Goal: Ask a question: Seek information or help from site administrators or community

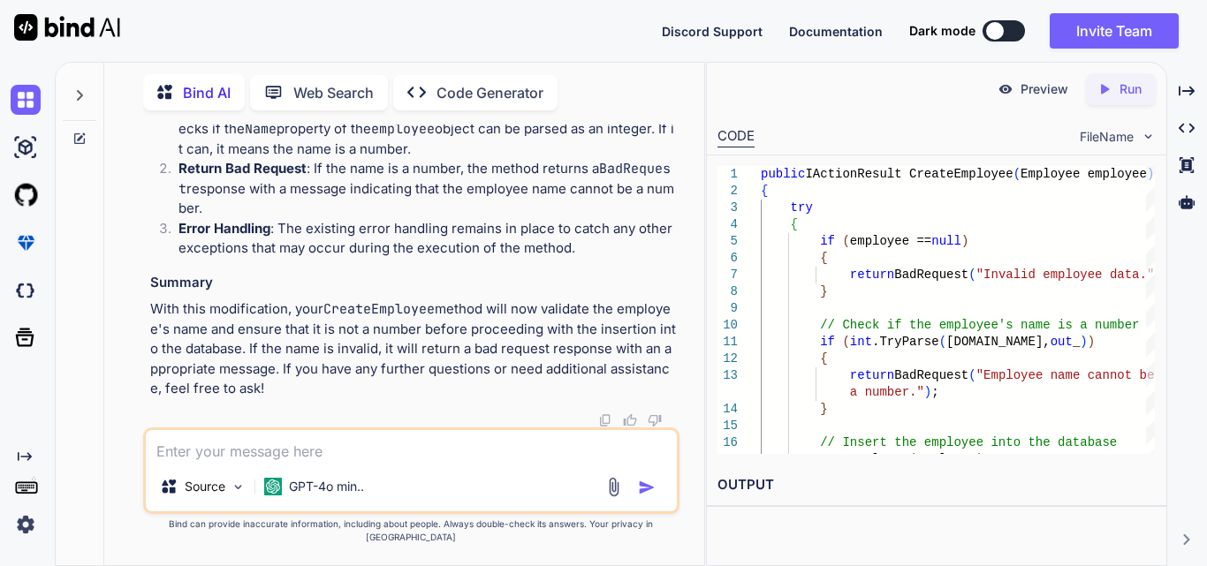
scroll to position [36789, 0]
drag, startPoint x: 534, startPoint y: 361, endPoint x: 455, endPoint y: 359, distance: 78.7
copy span "NLog.config"
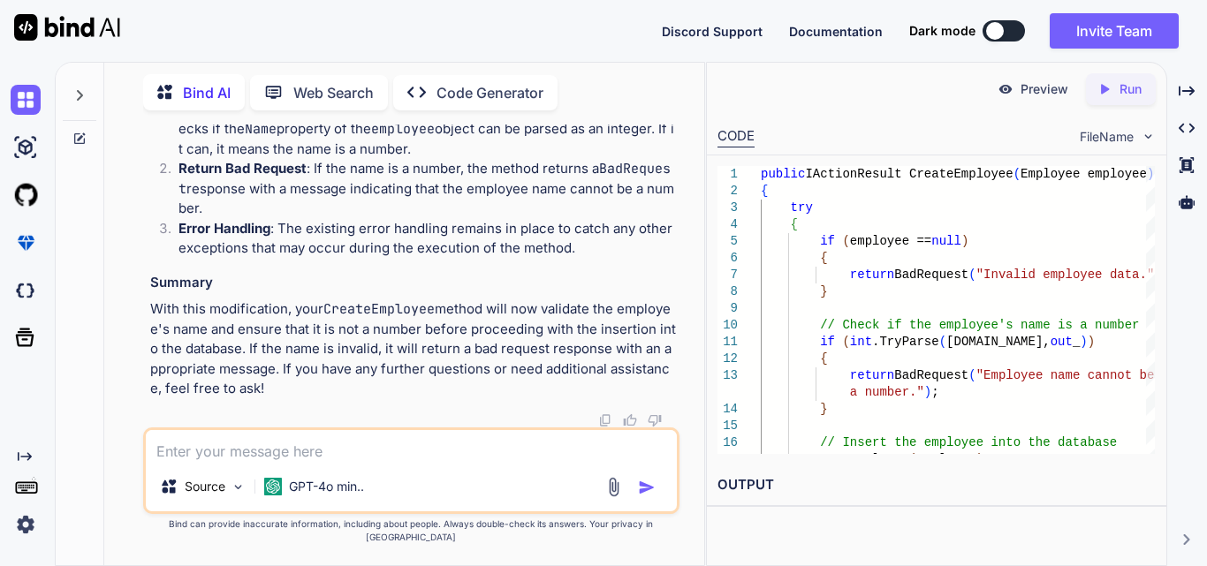
drag, startPoint x: 160, startPoint y: 351, endPoint x: 598, endPoint y: 359, distance: 438.3
copy code "var logger = NLogBuilder.ConfigureNLog( "NLog.config" ).GetCurrentClassLogger();"
click at [251, 459] on textarea at bounding box center [411, 446] width 531 height 32
paste textarea "System.IO.FileNotFoundException: 'Failed to load NLog LoggingConfiguration. Sea…"
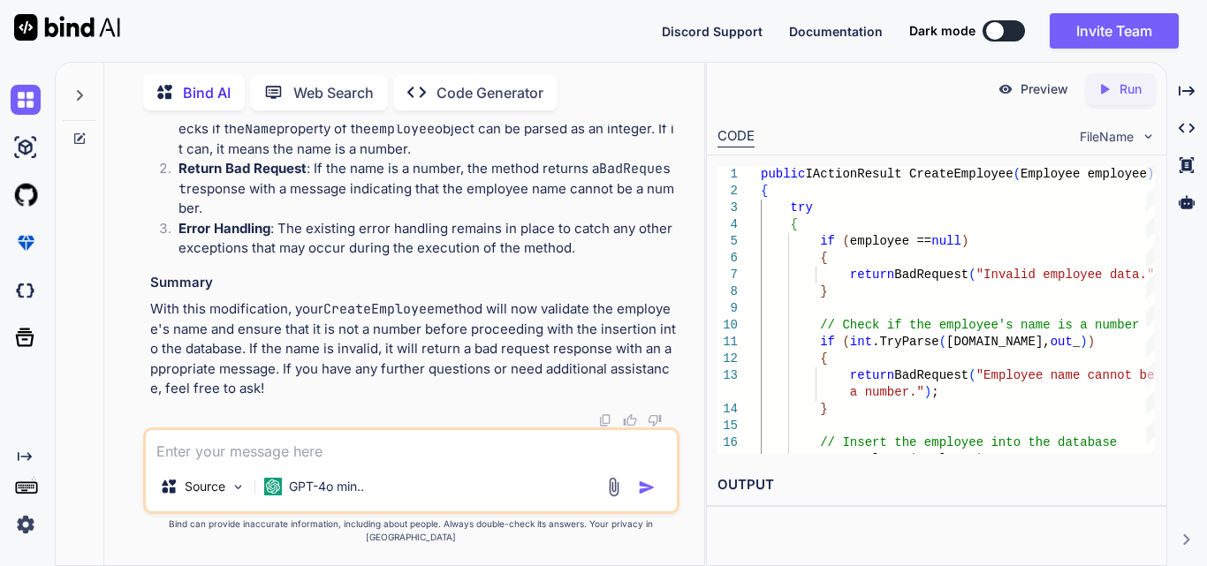
type textarea "System.IO.FileNotFoundException: 'Failed to load NLog LoggingConfiguration. Sea…"
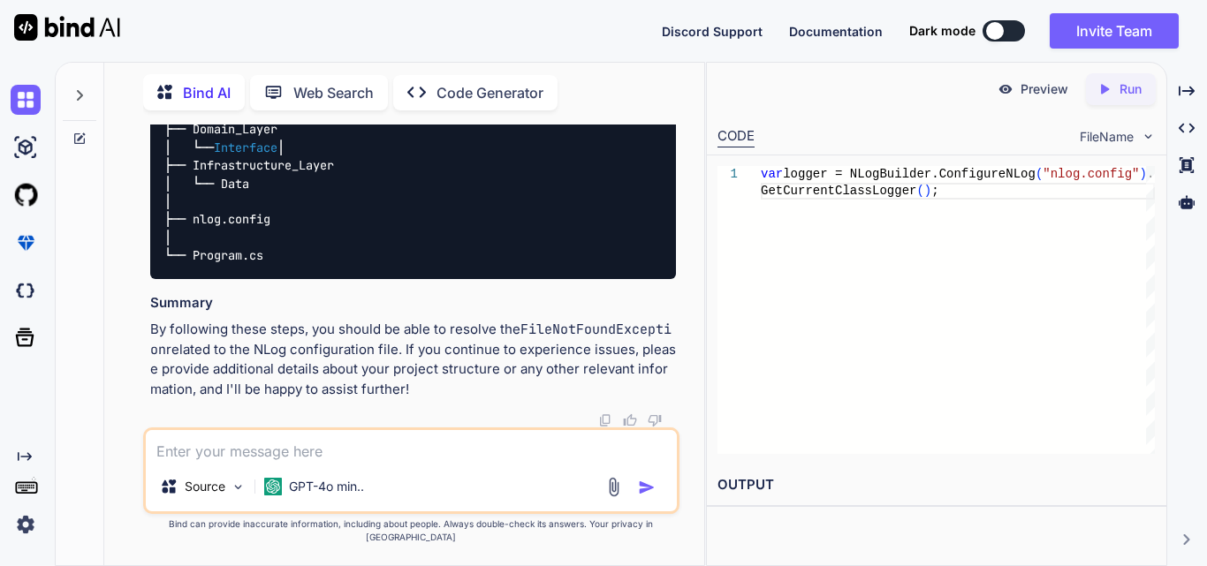
scroll to position [42935, 0]
click at [278, 462] on textarea at bounding box center [411, 446] width 531 height 32
type textarea "I want to login and logut with cookies in .net core step by step"
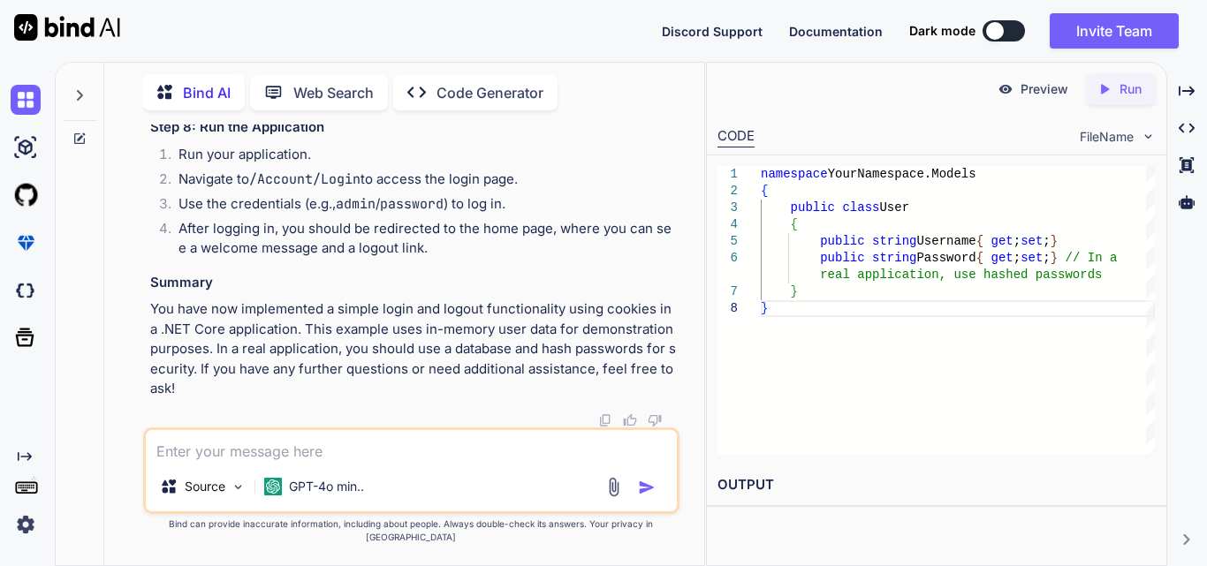
scroll to position [44125, 0]
drag, startPoint x: 218, startPoint y: 202, endPoint x: 481, endPoint y: 224, distance: 263.3
copy code "public string Username { get ; set ; } public string Password { get ; set ; }"
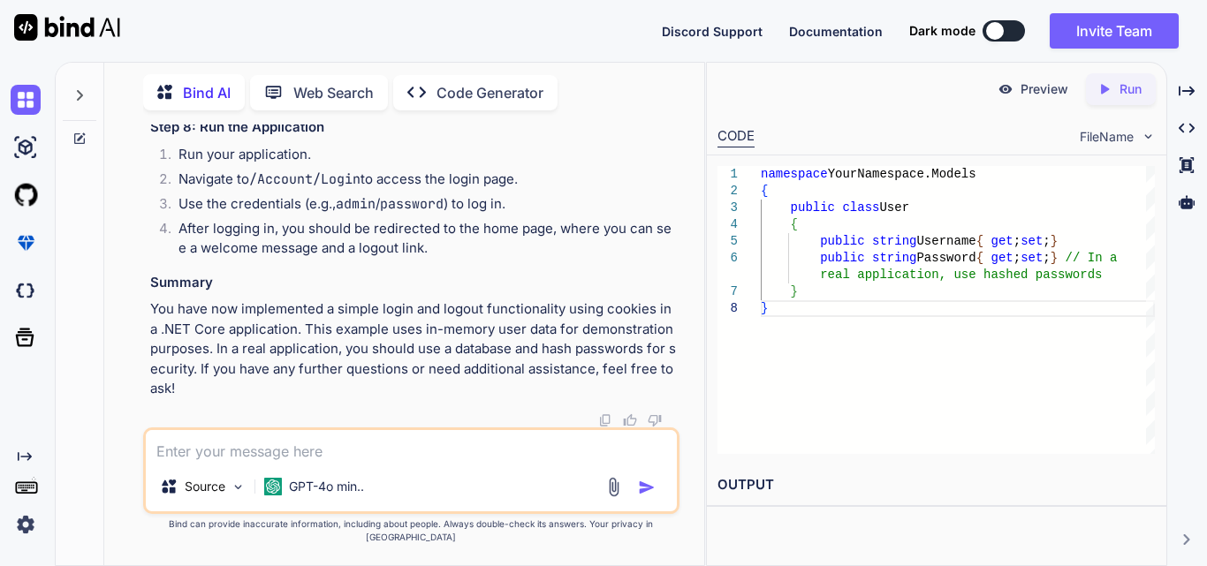
drag, startPoint x: 216, startPoint y: 213, endPoint x: 256, endPoint y: 307, distance: 102.6
copy code "[ HttpGet ] public IActionResult Login () { return View(); } [ HttpPost ] publi…"
click at [265, 462] on textarea at bounding box center [411, 446] width 531 height 32
paste textarea "System.NullReferenceException: 'Object reference not set to an instance of an o…"
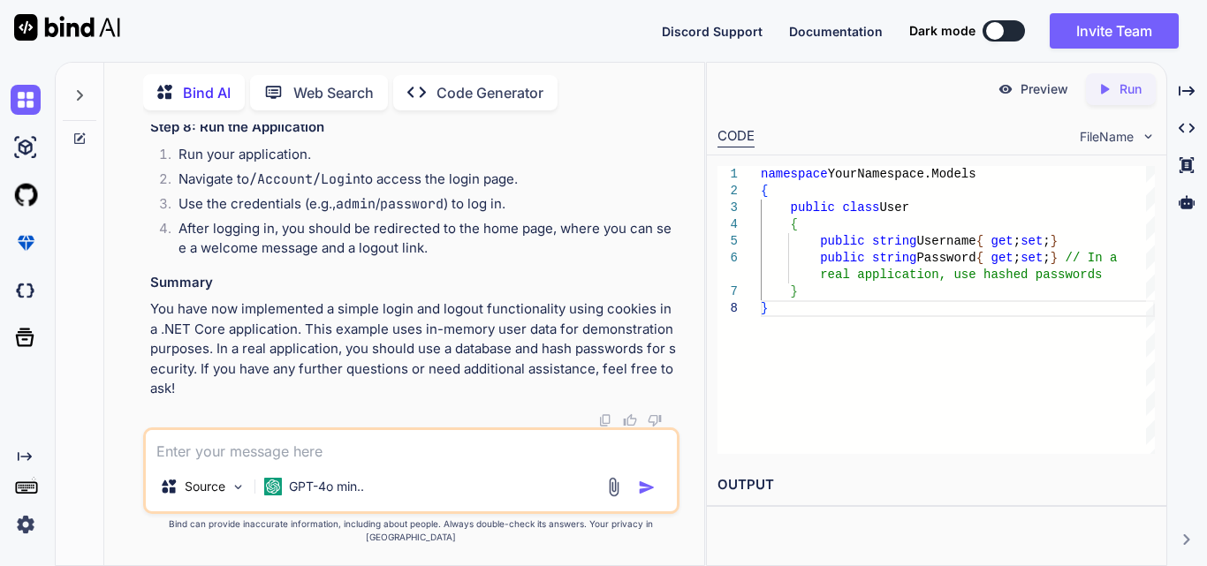
type textarea "System.NullReferenceException: 'Object reference not set to an instance of an o…"
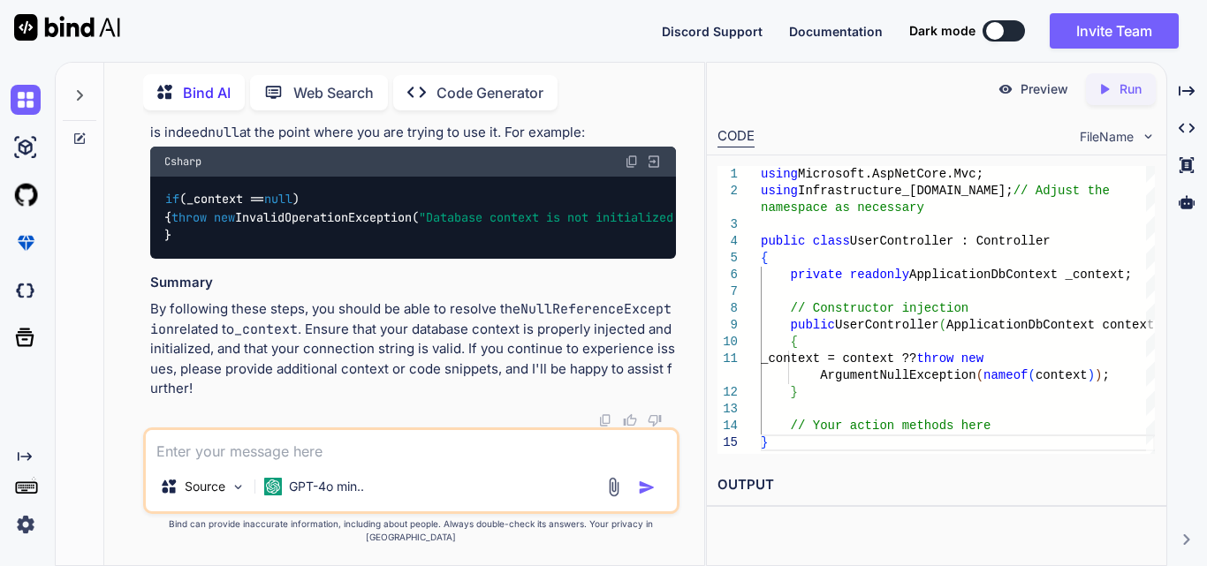
scroll to position [48750, 0]
click at [191, 462] on textarea at bounding box center [411, 446] width 531 height 32
paste textarea "System.NullReferenceException: 'Object reference not set to an instance of an o…"
type textarea "System.NullReferenceException: 'Object reference not set to an instance of an o…"
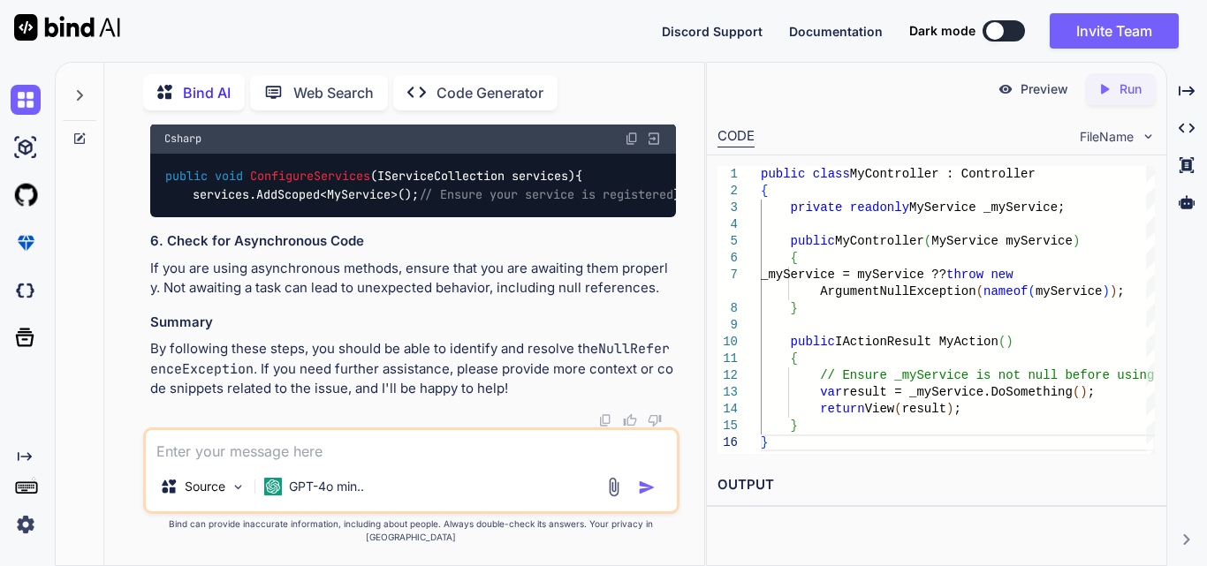
scroll to position [50780, 0]
click at [216, 461] on textarea at bounding box center [411, 446] width 531 height 32
paste textarea "public void InsertCredential(CredentialUser credential) { _context.credentialUs…"
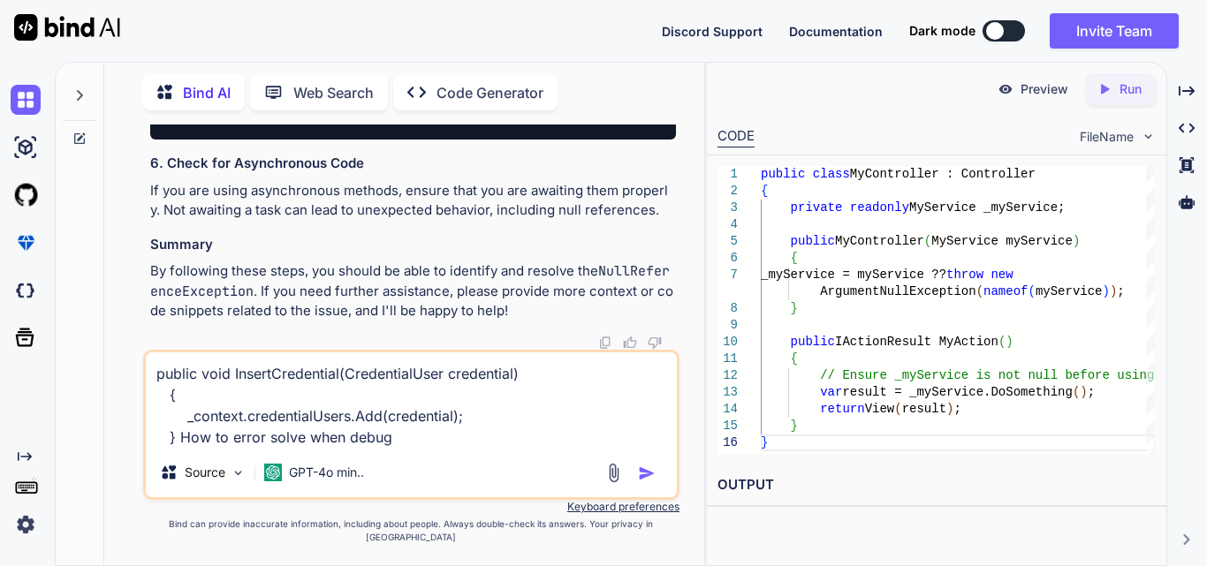
type textarea "public void InsertCredential(CredentialUser credential) { _context.credentialUs…"
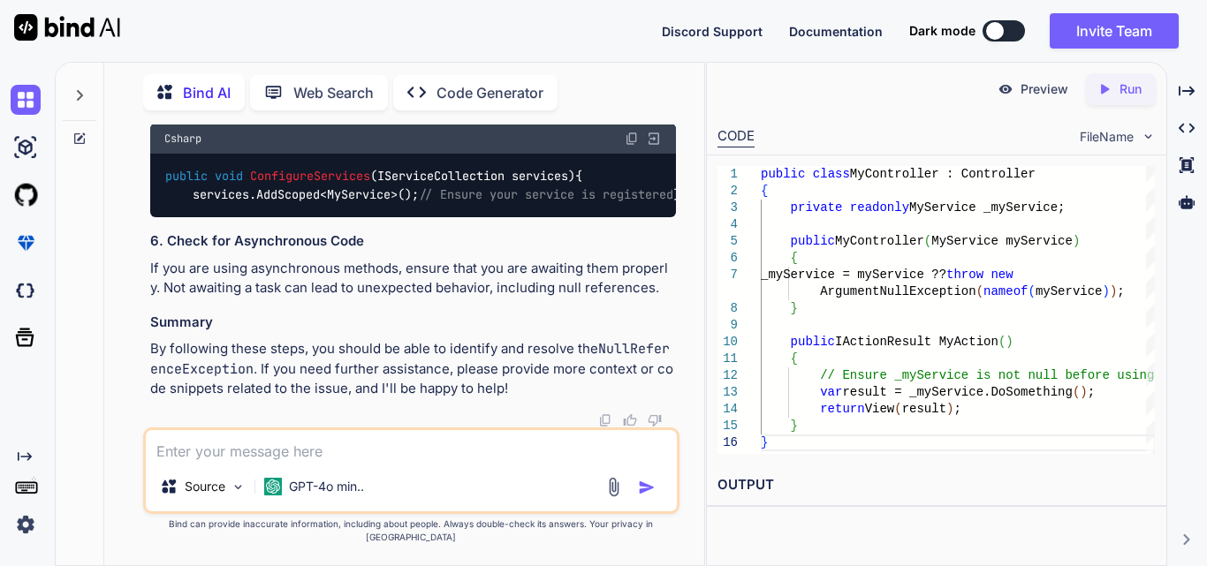
paste textarea "[HttpGet] public IActionResult Login() { return View(); } [HttpPost] public IAc…"
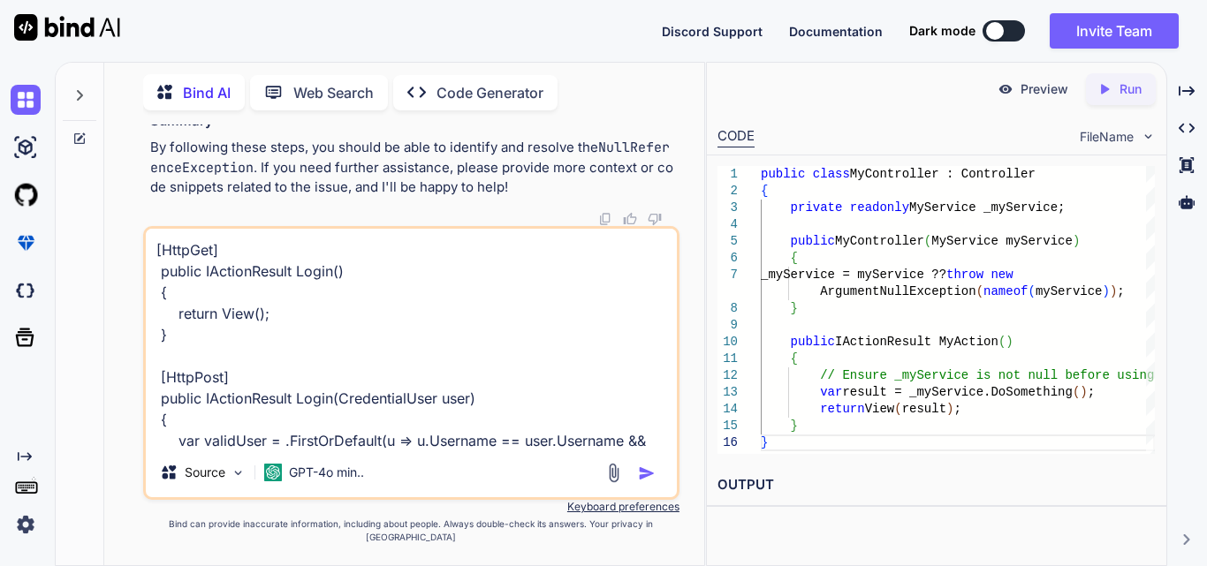
scroll to position [362, 0]
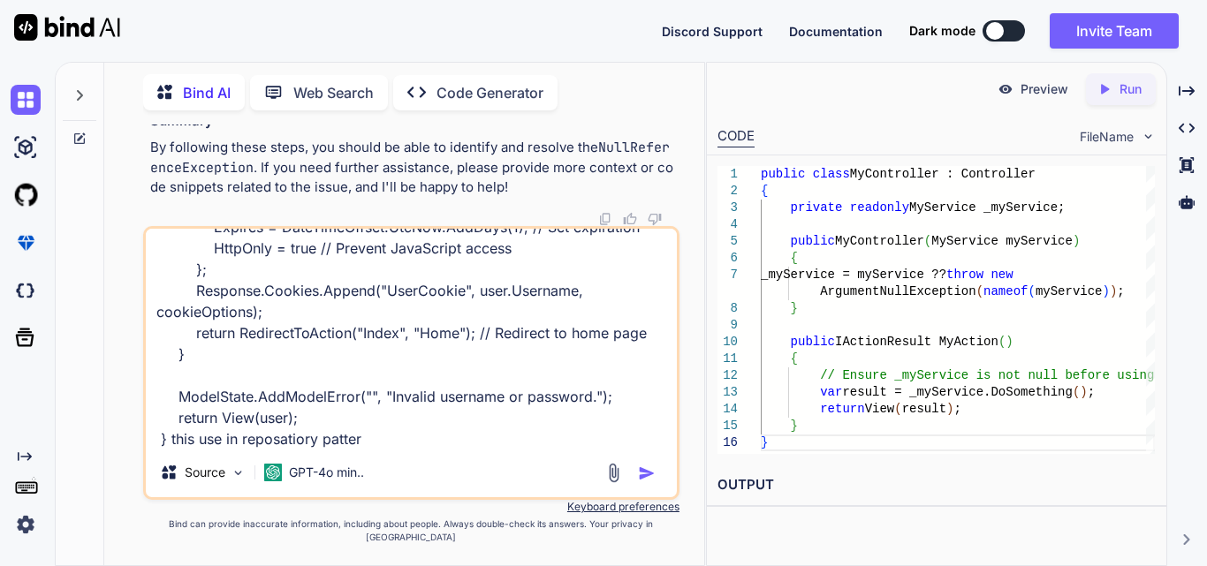
type textarea "[HttpGet] public IActionResult Login() { return View(); } [HttpPost] public IAc…"
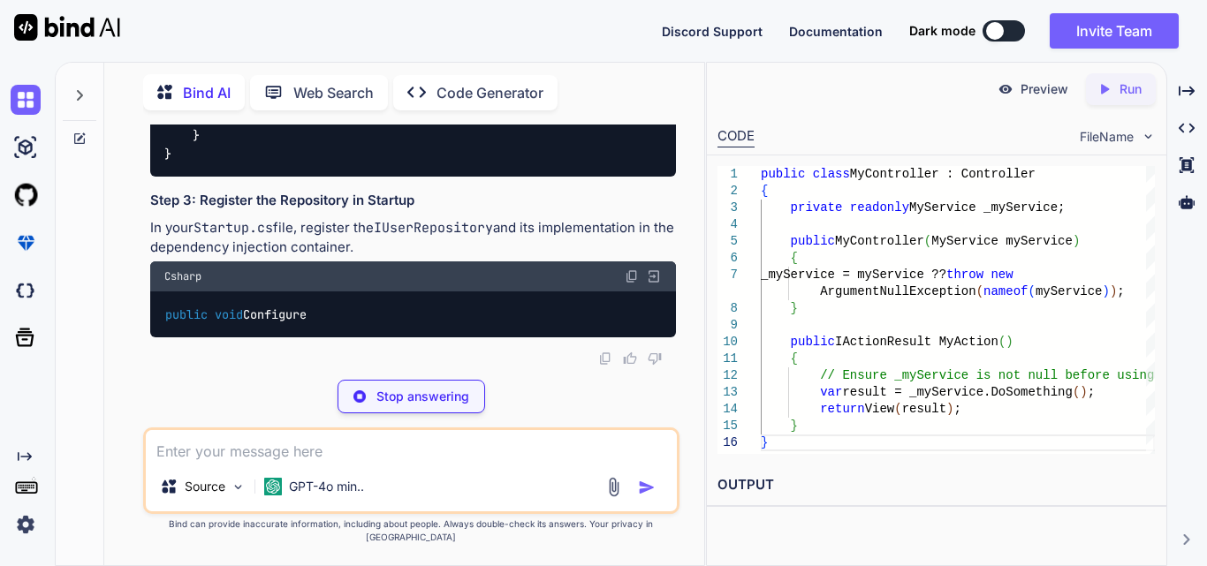
scroll to position [51483, 0]
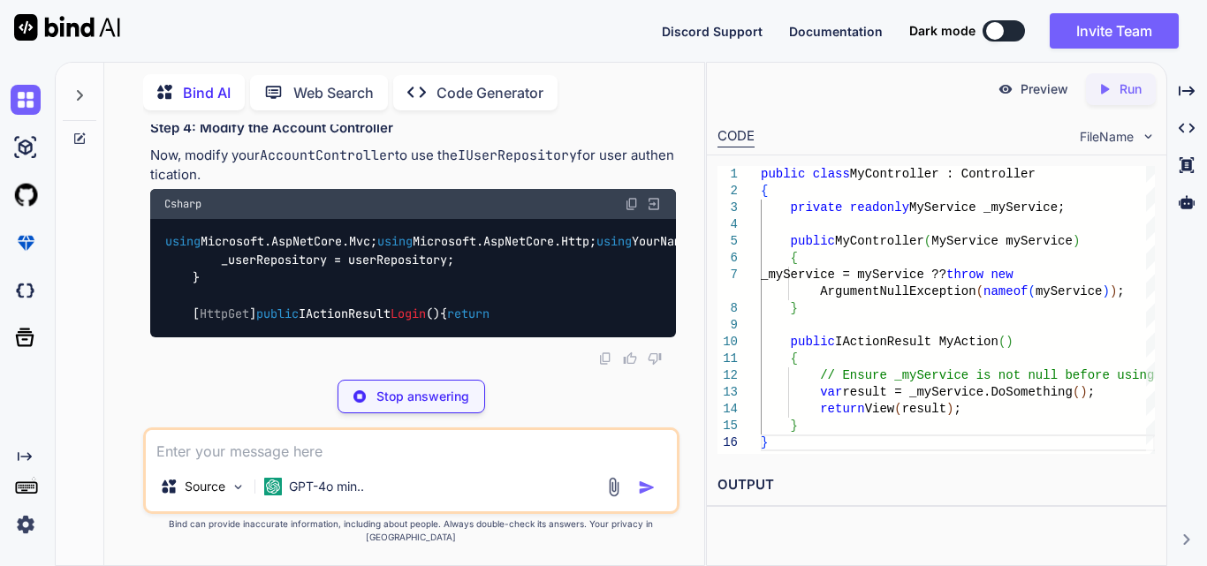
drag, startPoint x: 633, startPoint y: 238, endPoint x: 191, endPoint y: 234, distance: 442.6
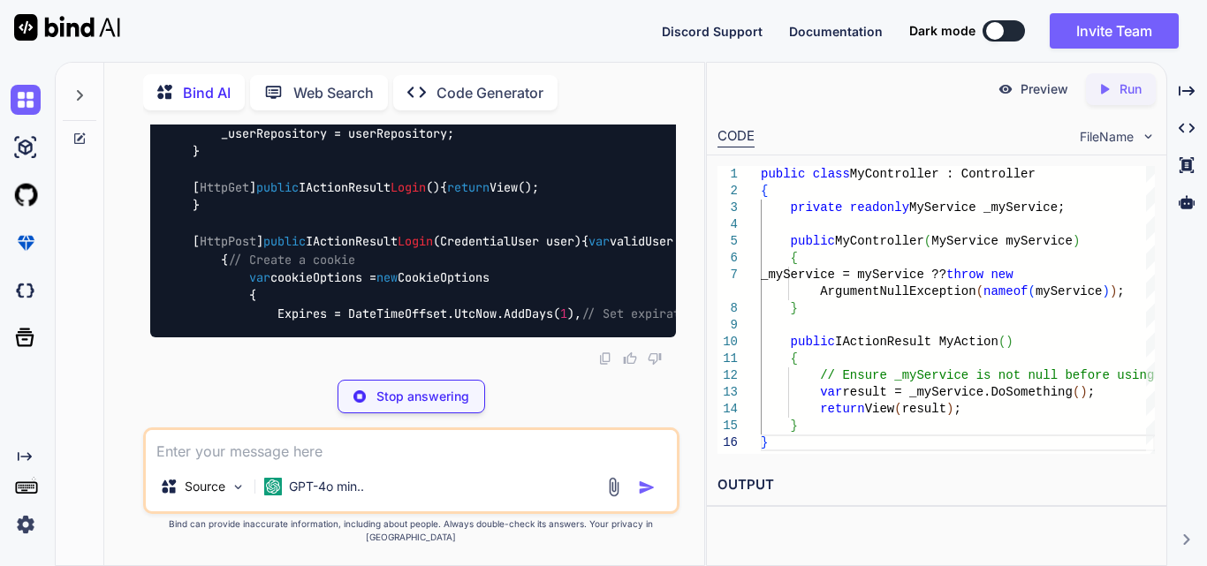
copy code "User GetUserByCredentials ( string username, string password ) ;"
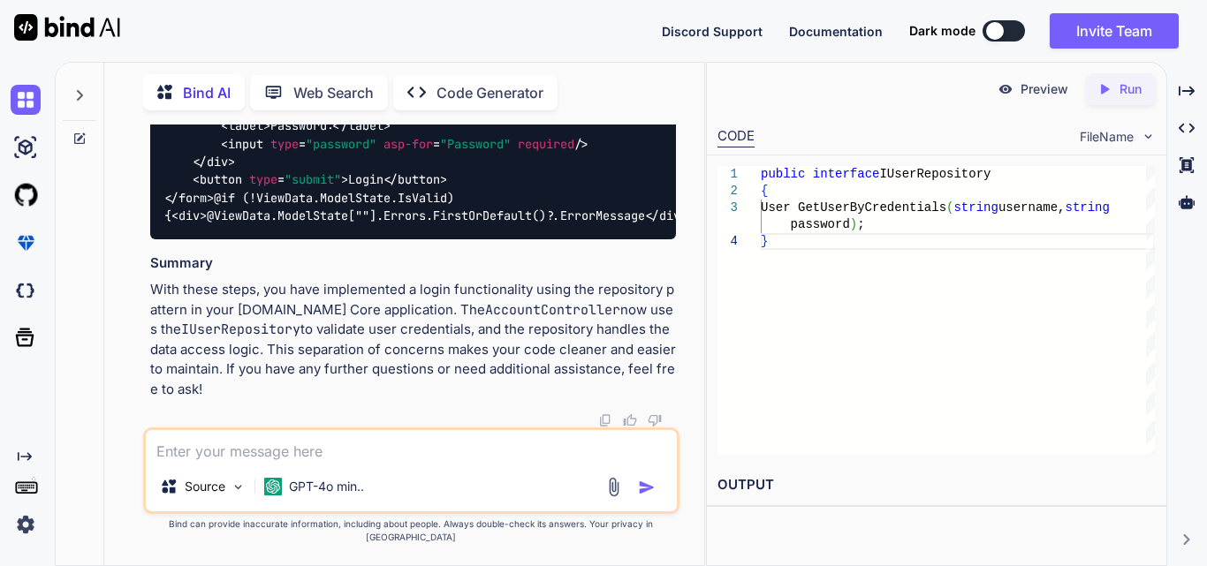
scroll to position [51925, 0]
drag, startPoint x: 189, startPoint y: 190, endPoint x: 209, endPoint y: 263, distance: 75.9
copy code "public User GetUserByCredentials ( string username, string password ) { // In a…"
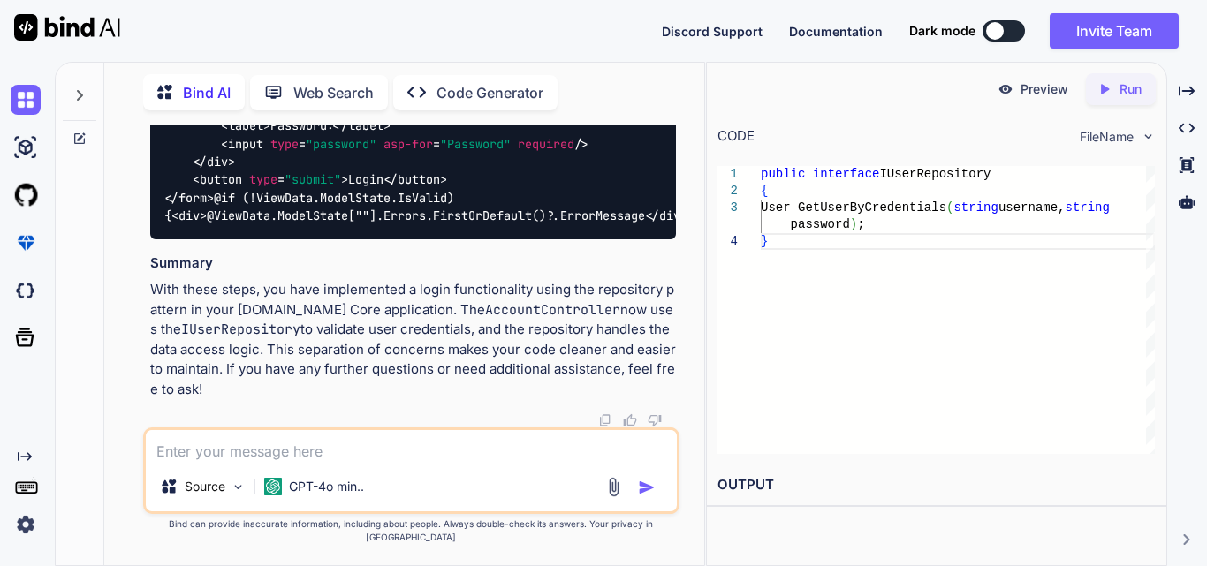
drag, startPoint x: 184, startPoint y: 195, endPoint x: 223, endPoint y: 281, distance: 94.1
copy code "[ HttpGet ] public IActionResult Login () { return View(); } [ HttpPost ] publi…"
drag, startPoint x: 181, startPoint y: 358, endPoint x: 162, endPoint y: 268, distance: 92.2
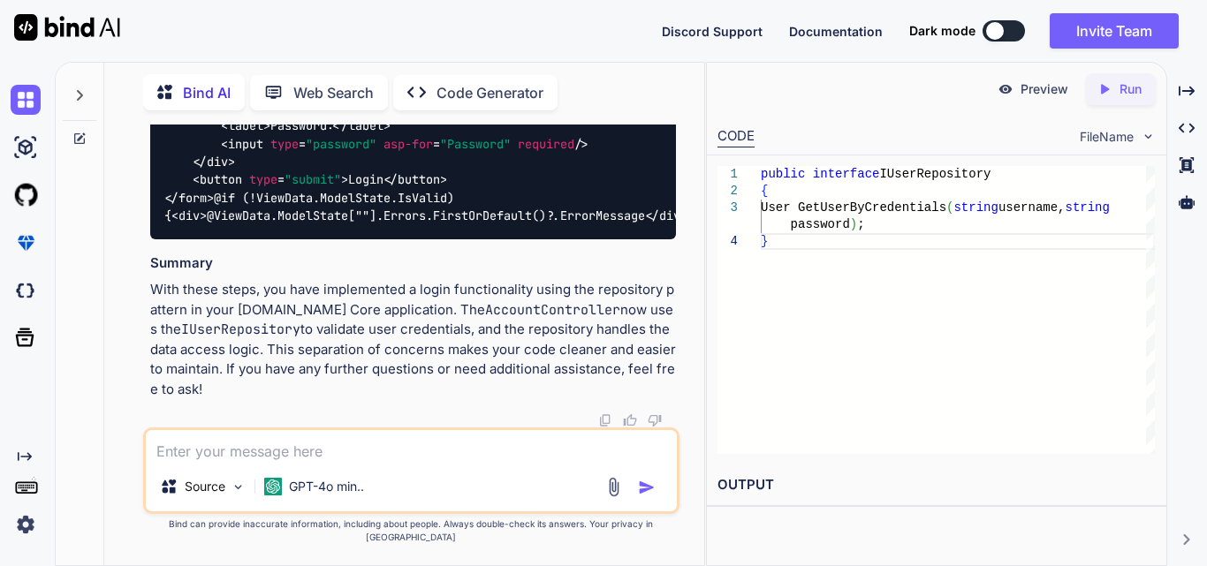
click at [162, 239] on div "@model YourNamespace.Models.CredentialUser < h2 > Login </ h2 > < form asp-acti…" at bounding box center [413, 98] width 526 height 280
copy code "@model YourNamespace.Models.CredentialUser < h2 > Login </ h2 > < form asp-acti…"
click at [252, 461] on textarea at bounding box center [411, 446] width 531 height 32
paste textarea "@model Domain_Layer.Model.CredentialUser @{ ViewData["Title"] = "Login"; } <h1>…"
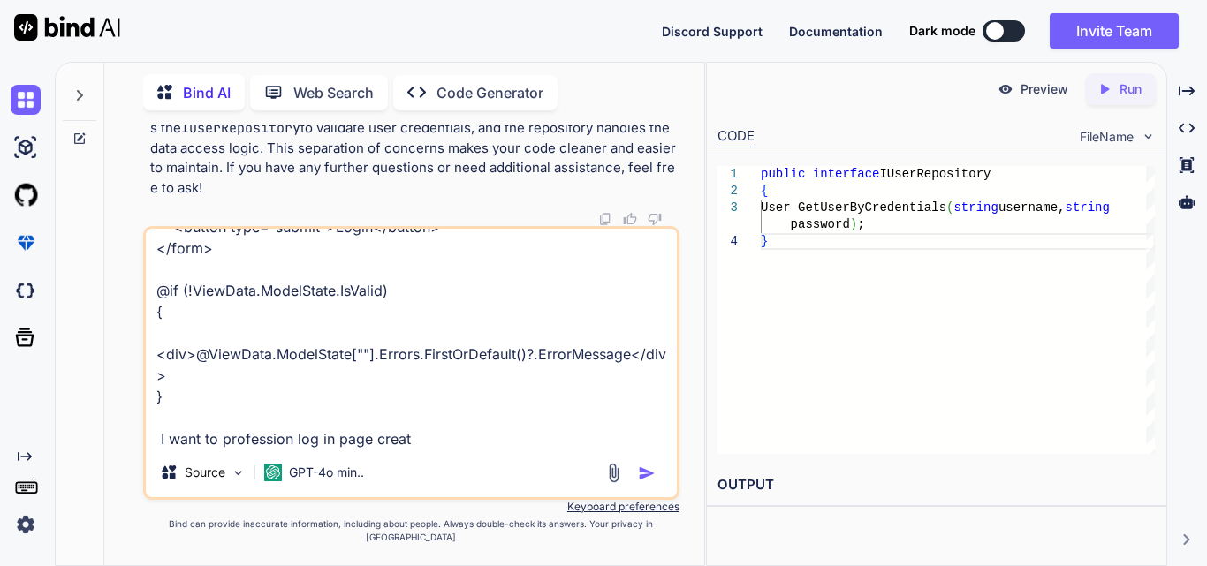
type textarea "@model Domain_Layer.Model.CredentialUser @{ ViewData["Title"] = "Login"; } <h1>…"
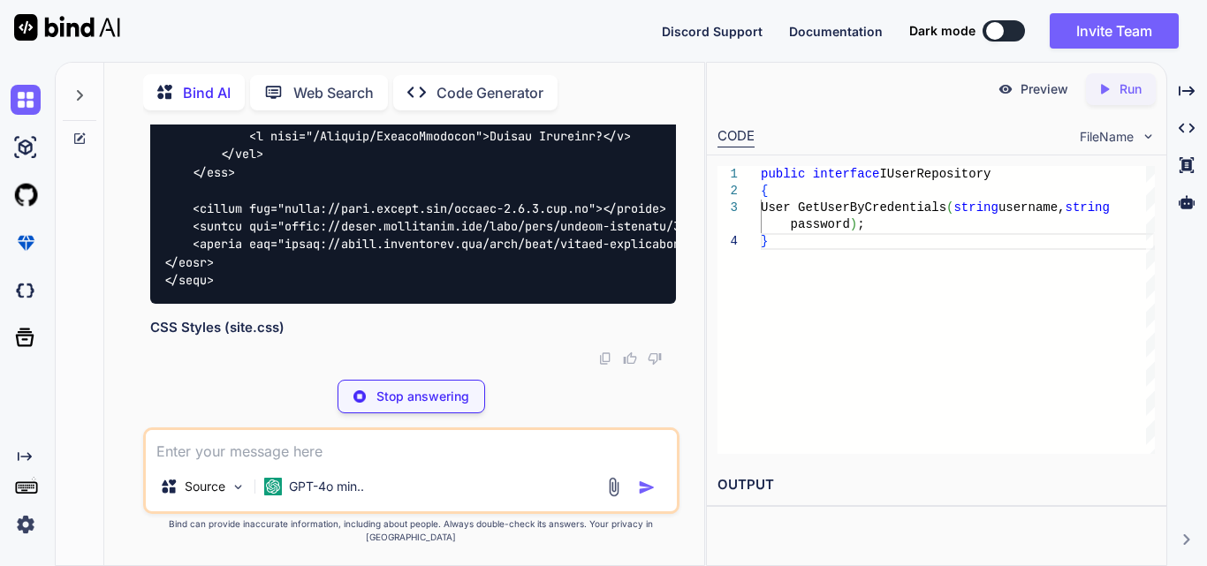
scroll to position [55401, 0]
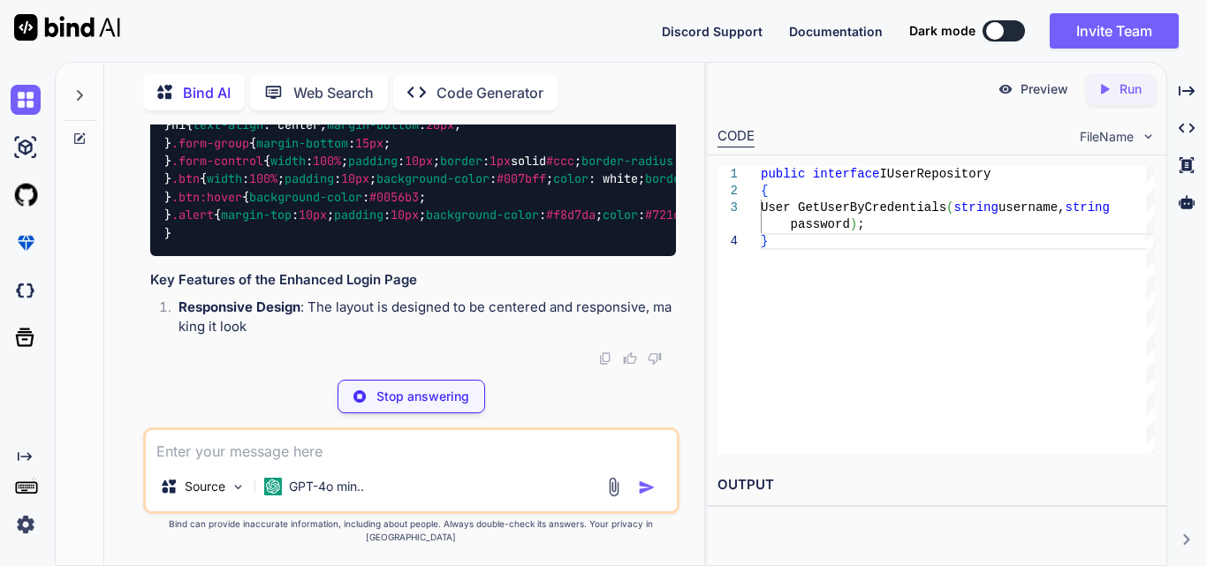
scroll to position [54605, 0]
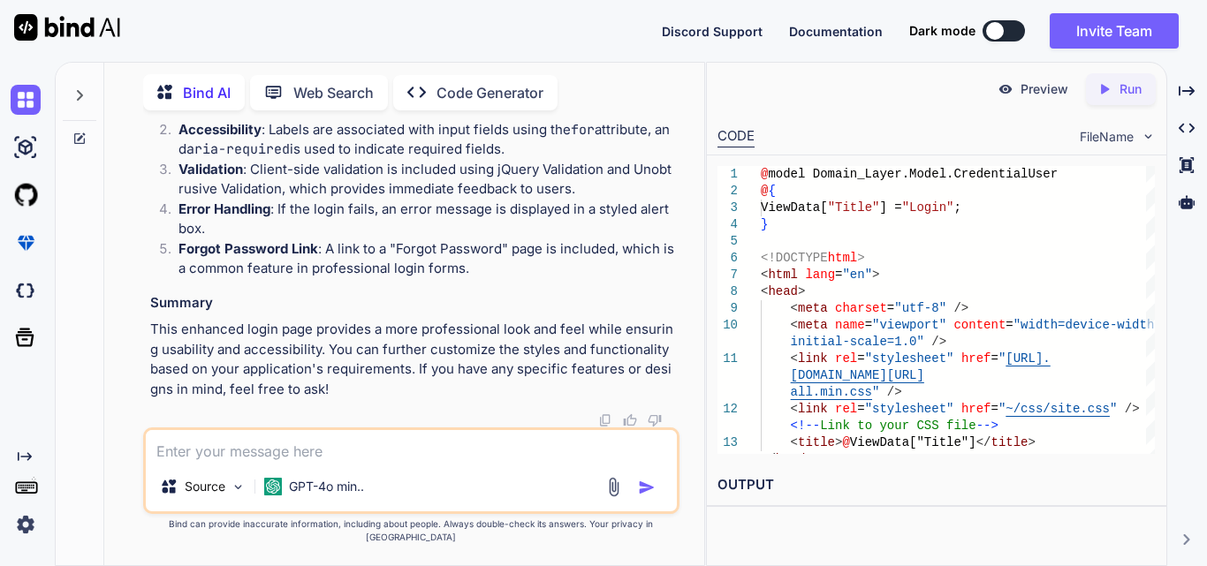
scroll to position [55648, 0]
